Goal: Task Accomplishment & Management: Use online tool/utility

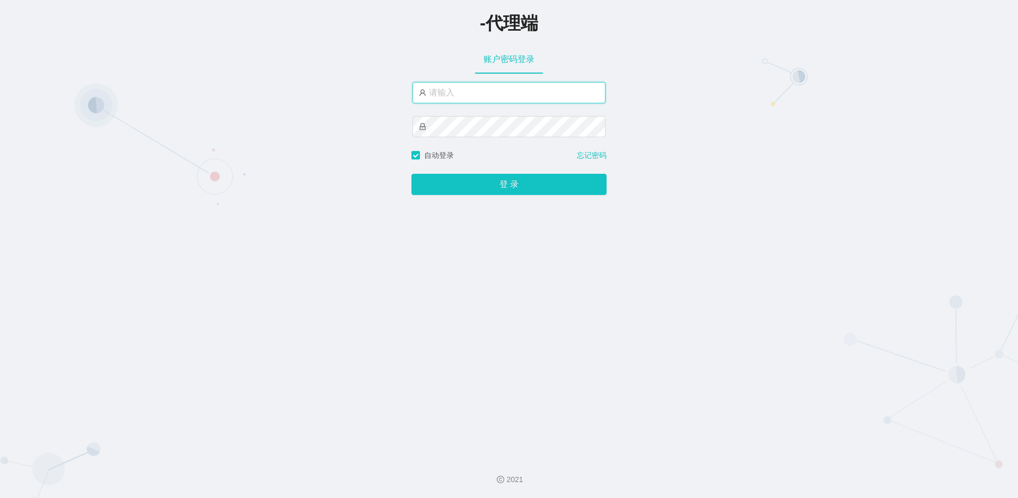
click at [516, 99] on input "text" at bounding box center [508, 92] width 193 height 21
paste input "anhua888"
type input "anhua888"
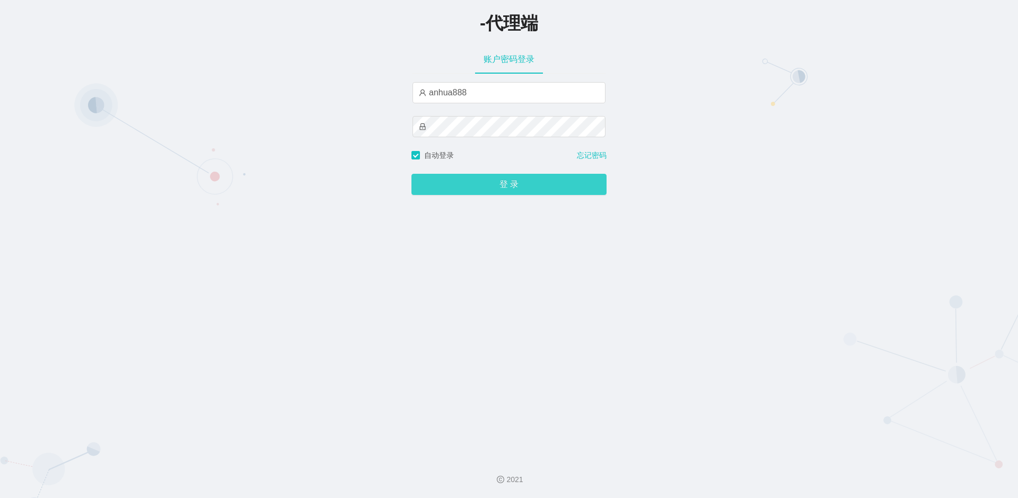
click at [498, 189] on button "登 录" at bounding box center [508, 184] width 195 height 21
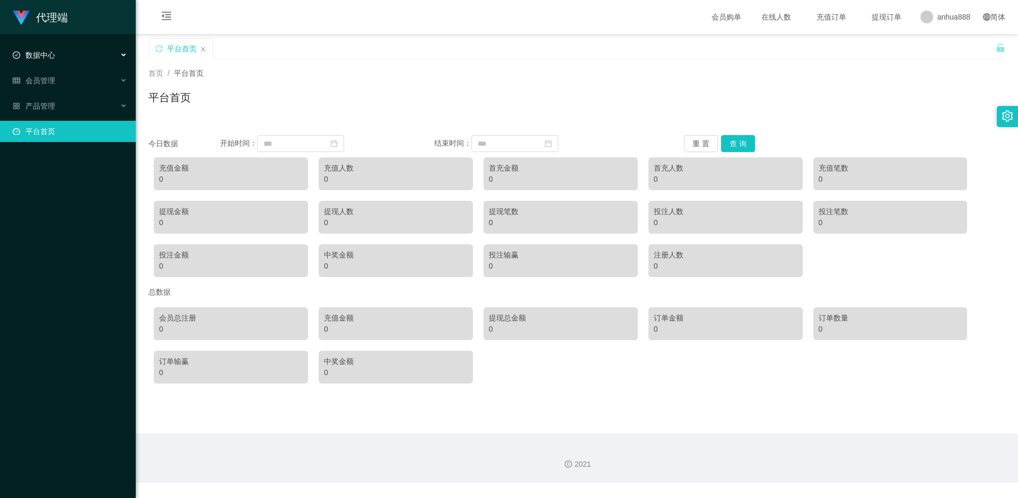
click at [83, 55] on div "数据中心" at bounding box center [68, 55] width 136 height 21
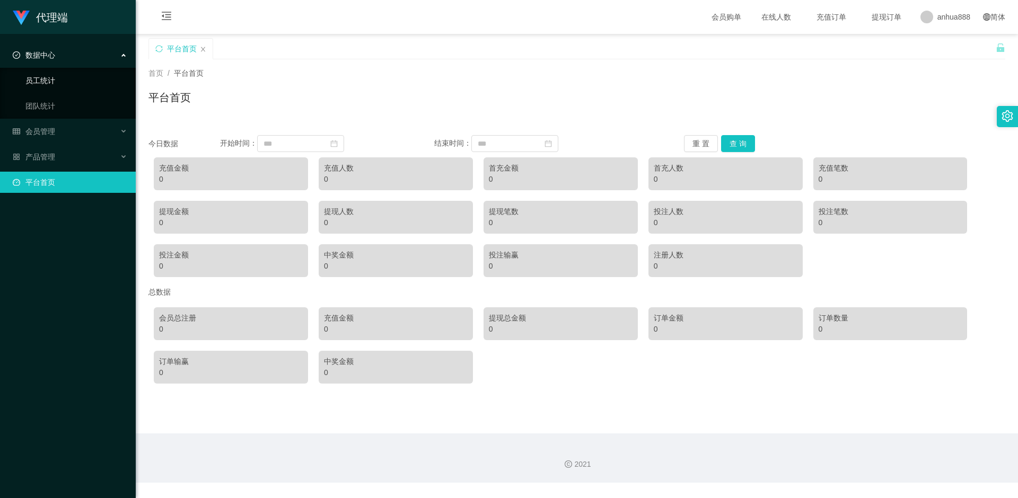
click at [83, 78] on link "员工统计" at bounding box center [76, 80] width 102 height 21
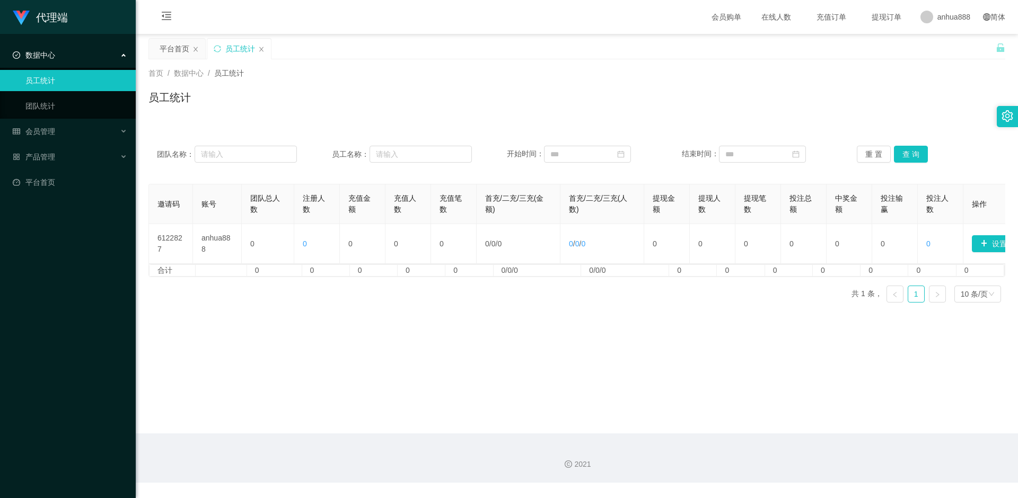
scroll to position [0, 38]
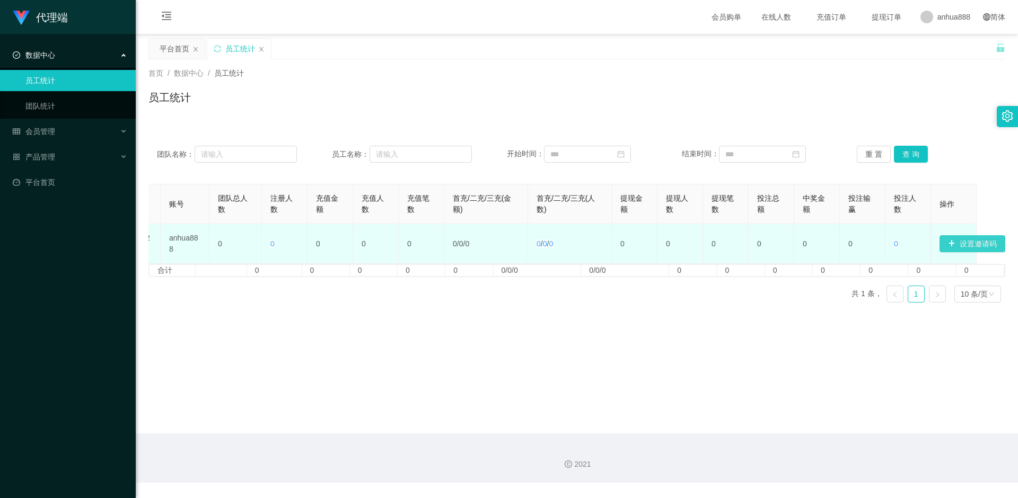
click at [962, 246] on button "设置邀请码" at bounding box center [972, 243] width 66 height 17
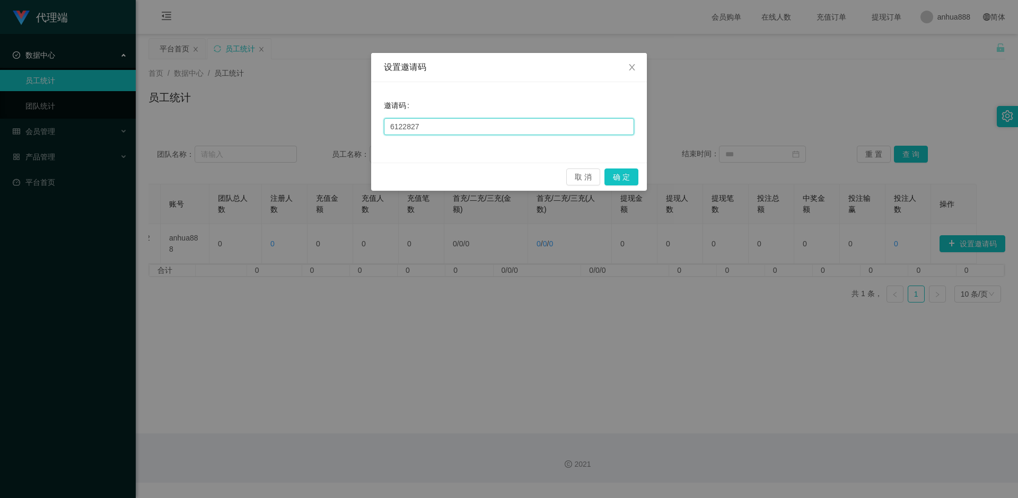
click at [451, 129] on input "6122827" at bounding box center [509, 126] width 250 height 17
drag, startPoint x: 460, startPoint y: 127, endPoint x: 350, endPoint y: 116, distance: 110.3
click at [350, 116] on div "设置邀请码 邀请码 6122827 取 消 确 定" at bounding box center [509, 249] width 1018 height 498
type input "4"
type input "6"
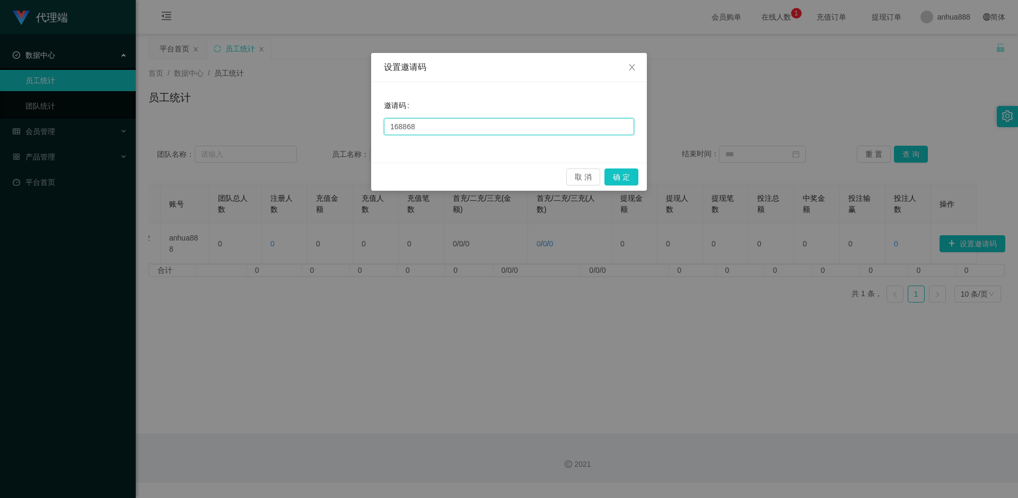
click at [467, 125] on input "168868" at bounding box center [509, 126] width 250 height 17
drag, startPoint x: 467, startPoint y: 125, endPoint x: 394, endPoint y: 122, distance: 73.7
click at [394, 122] on input "168868" at bounding box center [509, 126] width 250 height 17
type input "168868"
click at [634, 178] on button "确 定" at bounding box center [621, 177] width 34 height 17
